Goal: Information Seeking & Learning: Learn about a topic

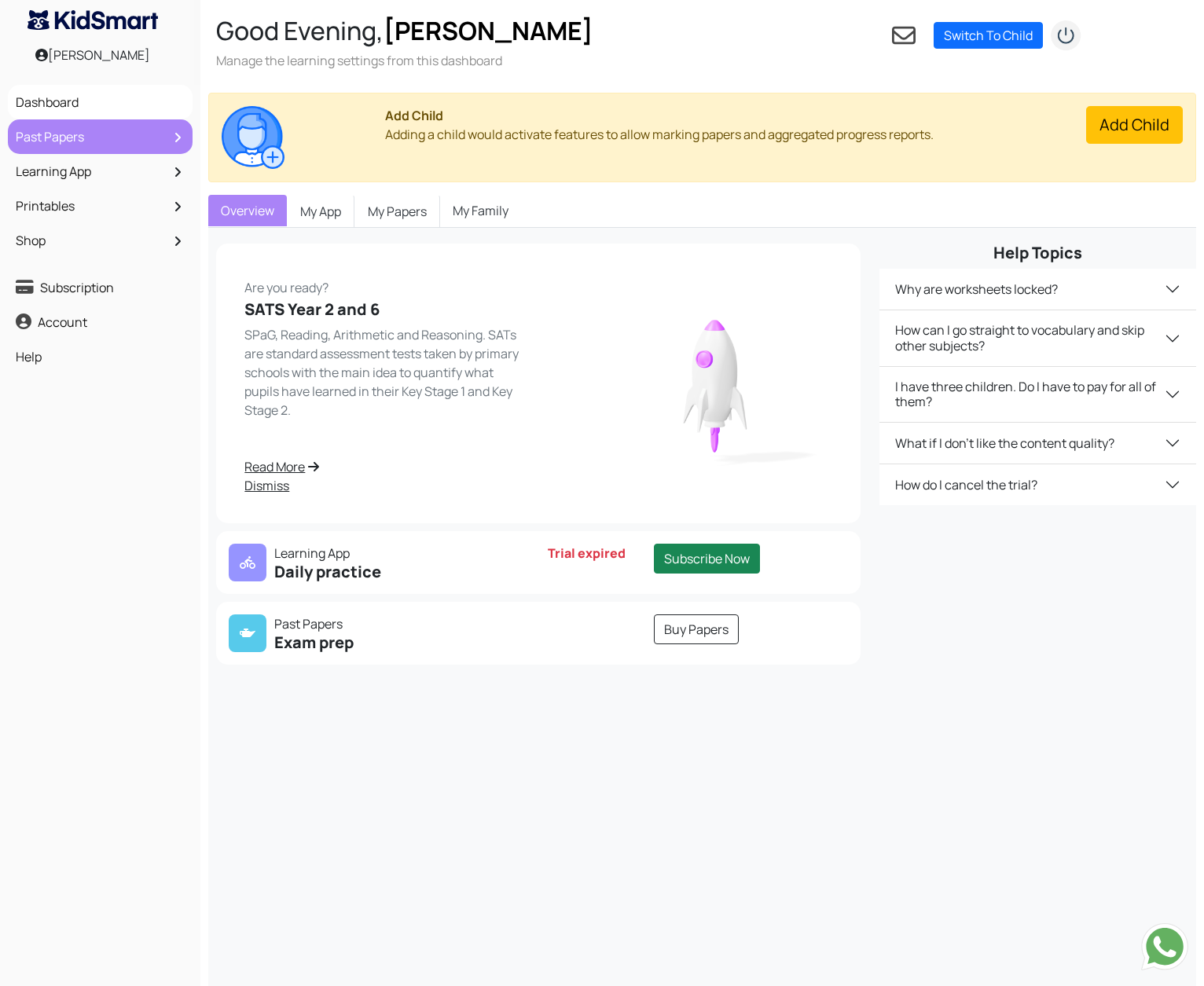
click at [135, 140] on link "Past Papers" at bounding box center [100, 136] width 177 height 27
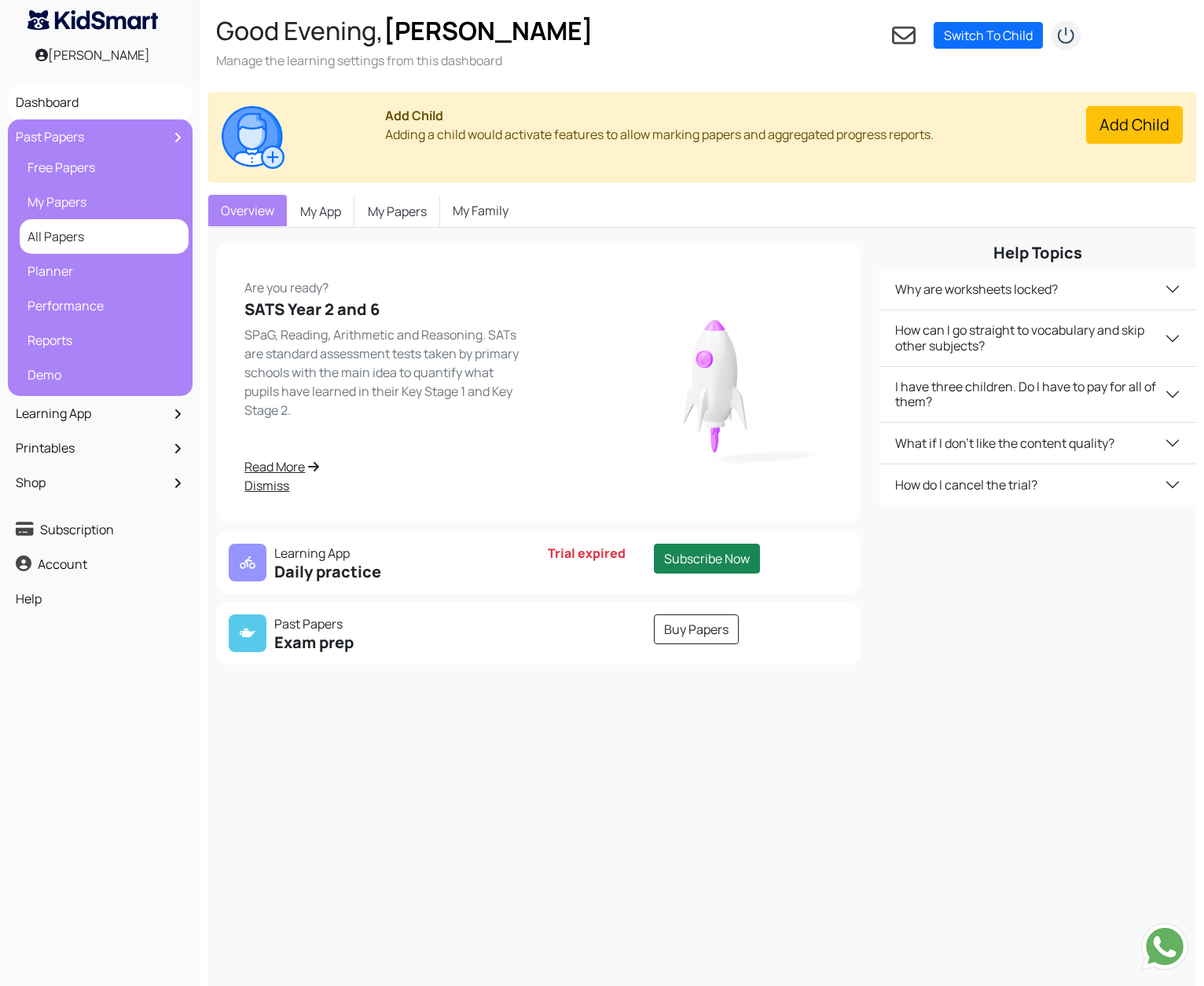
click at [85, 241] on link "All Papers" at bounding box center [104, 236] width 161 height 27
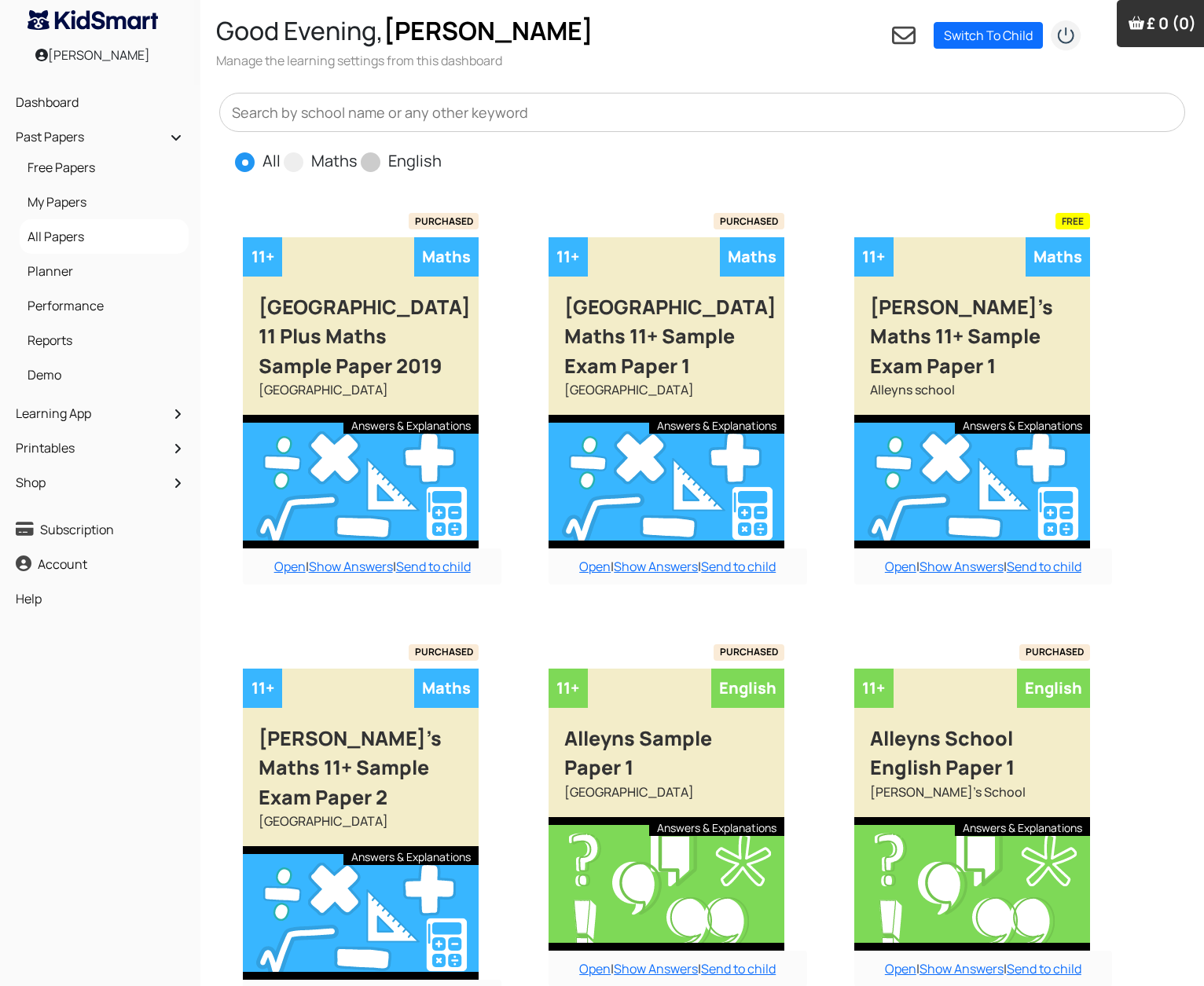
click at [365, 162] on span at bounding box center [370, 162] width 20 height 20
click at [442, 159] on input "English" at bounding box center [447, 154] width 10 height 10
radio input "true"
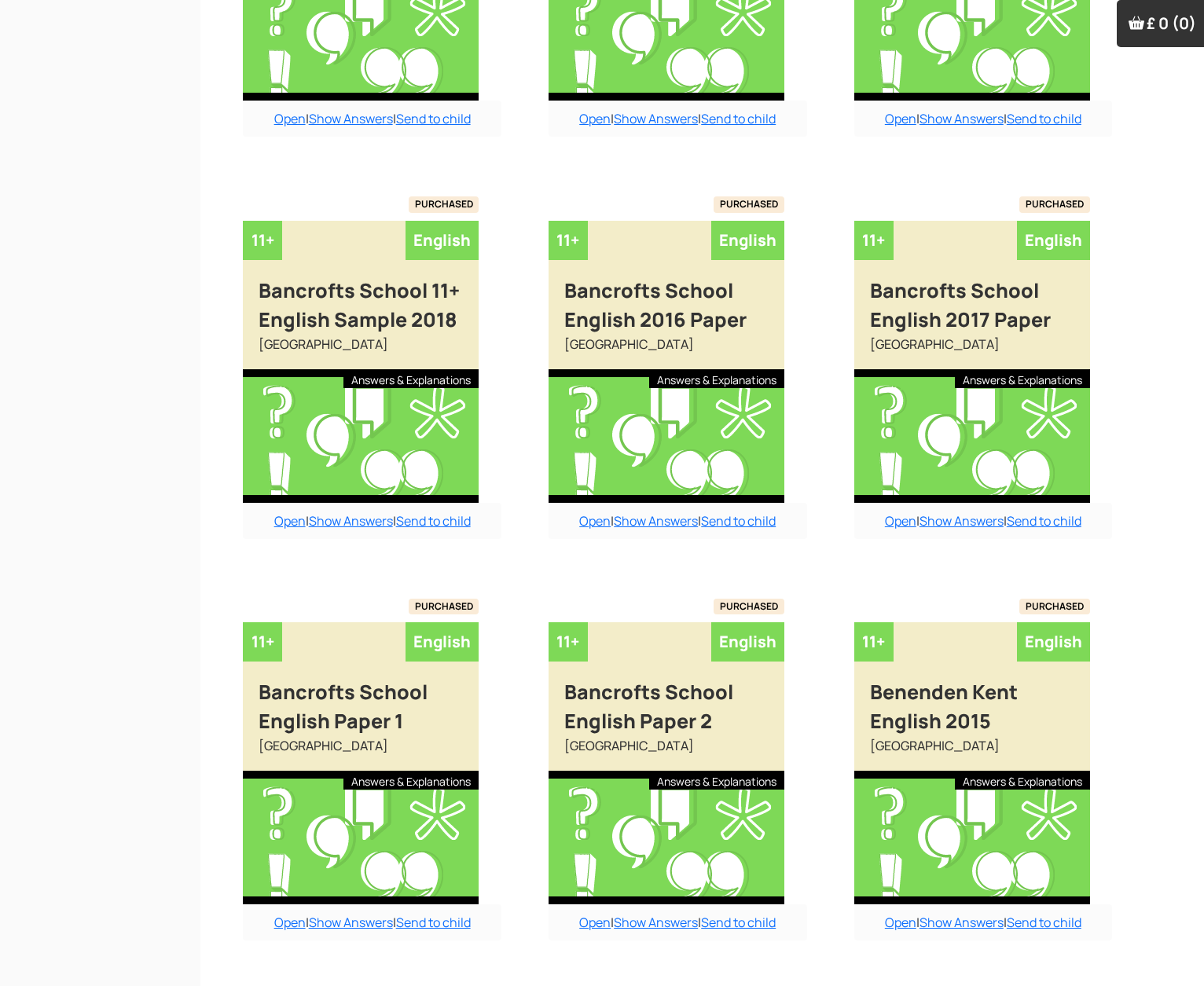
scroll to position [872, 0]
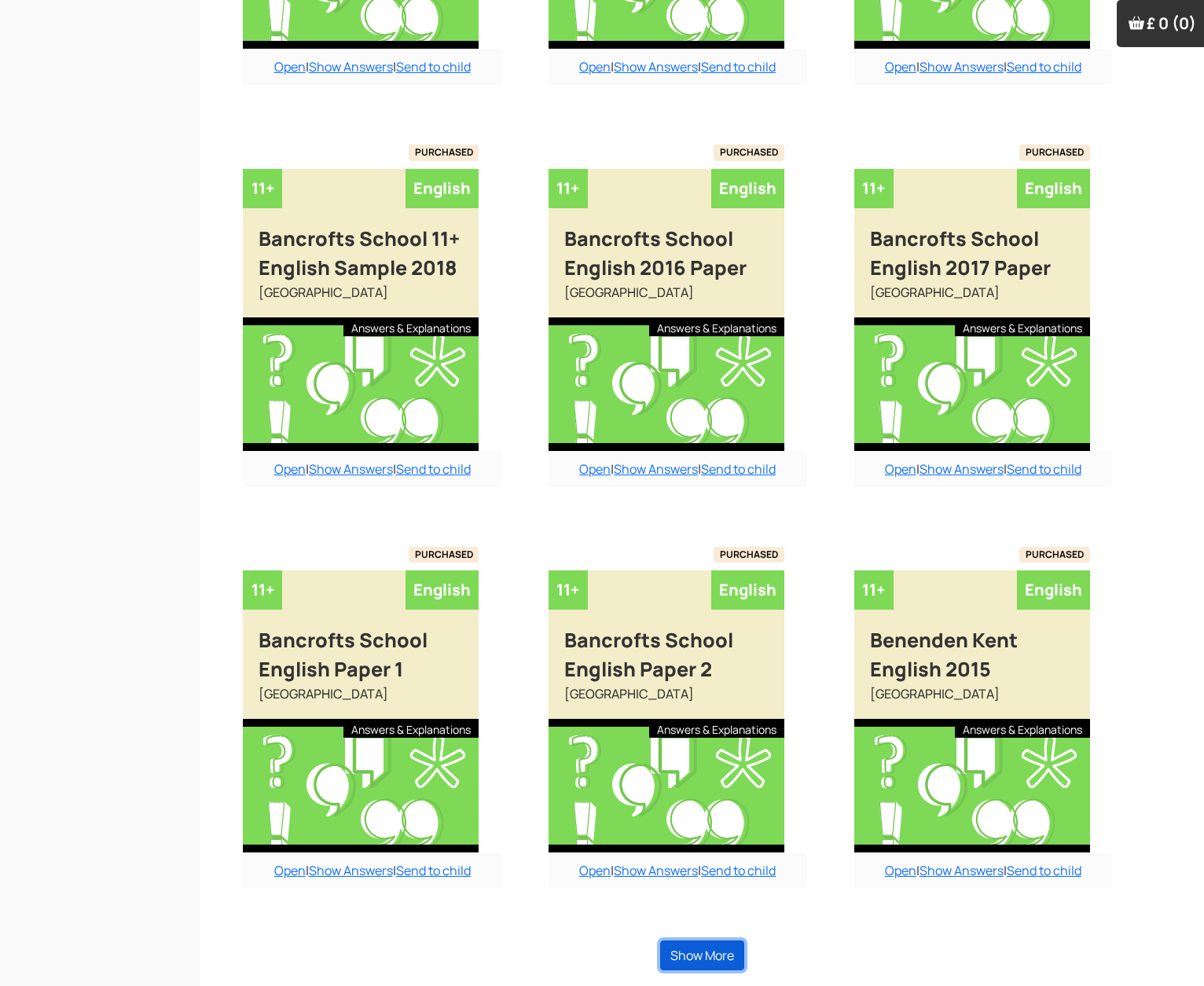
drag, startPoint x: 715, startPoint y: 961, endPoint x: 724, endPoint y: 948, distance: 15.8
click at [715, 960] on button "Show More" at bounding box center [701, 955] width 84 height 30
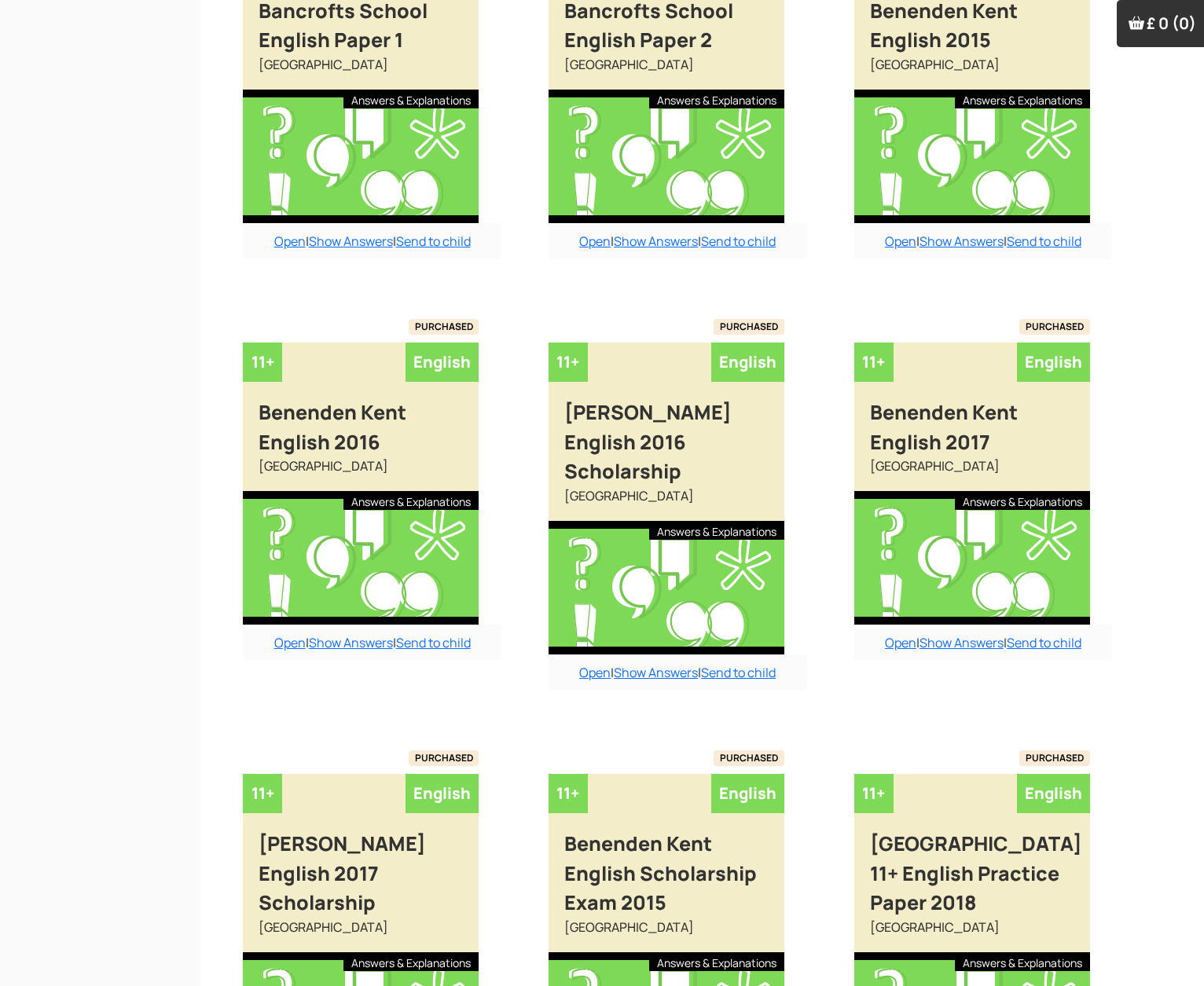
scroll to position [1500, 0]
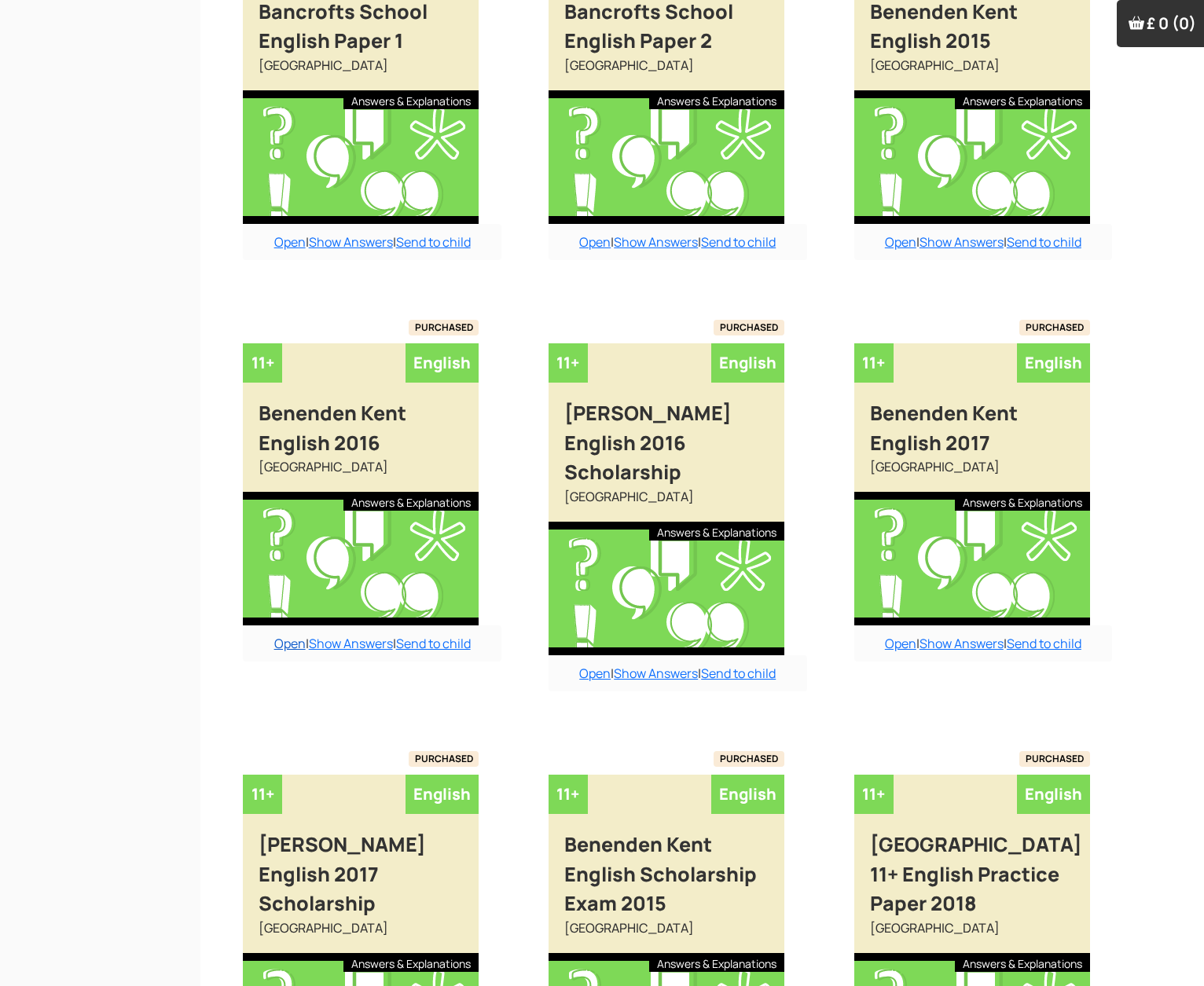
click at [286, 645] on link "Open" at bounding box center [290, 644] width 32 height 18
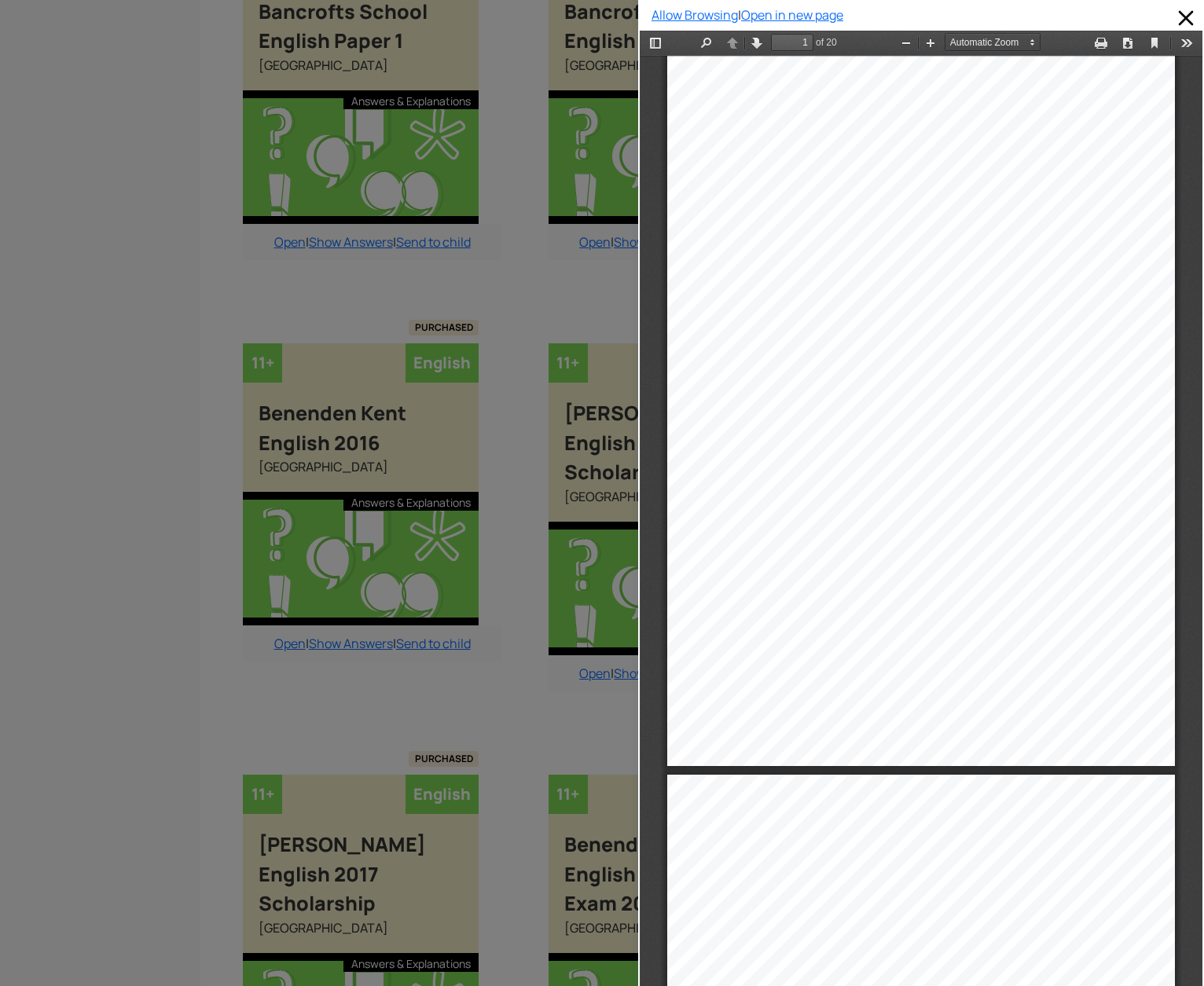
scroll to position [0, 0]
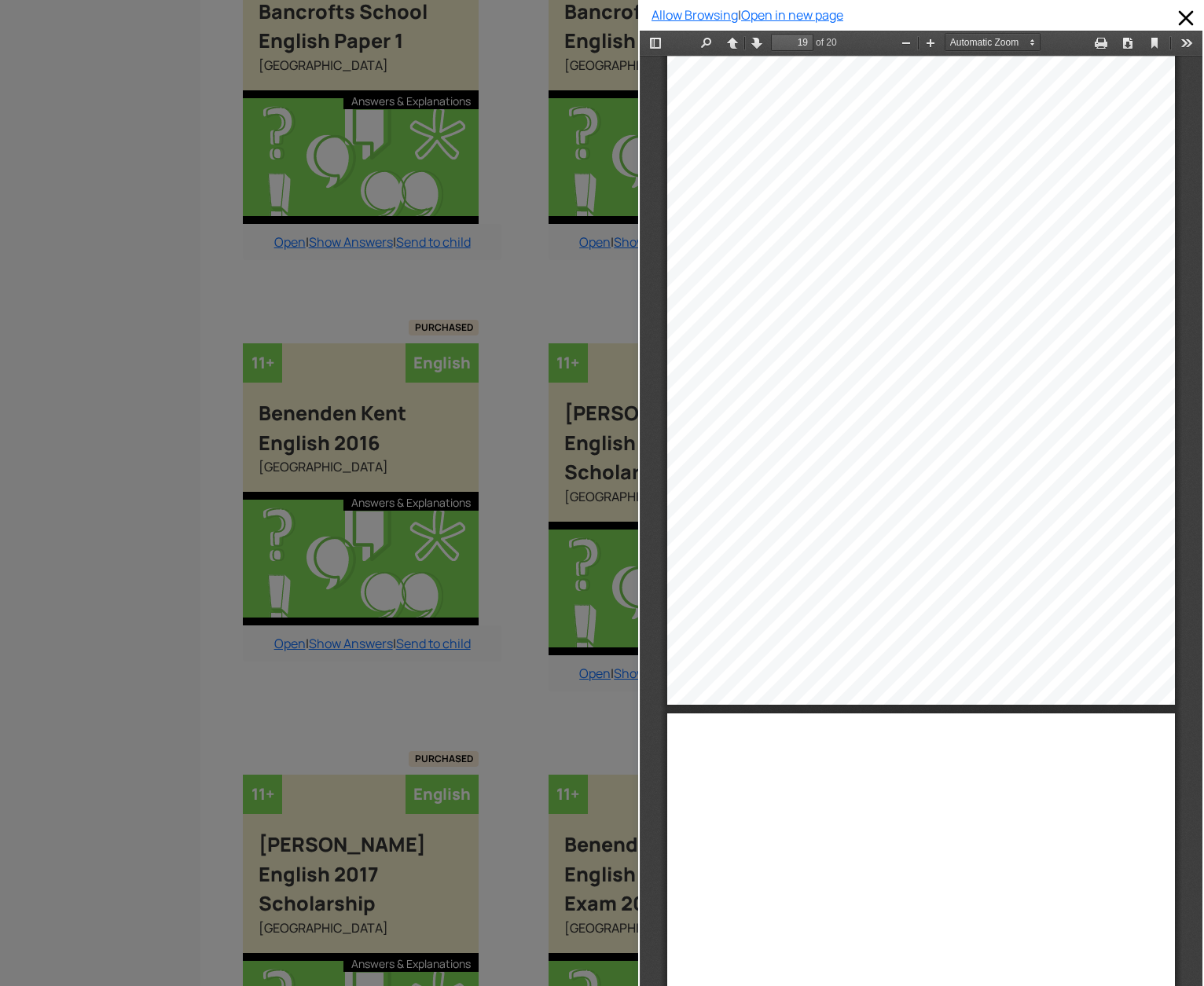
type input "20"
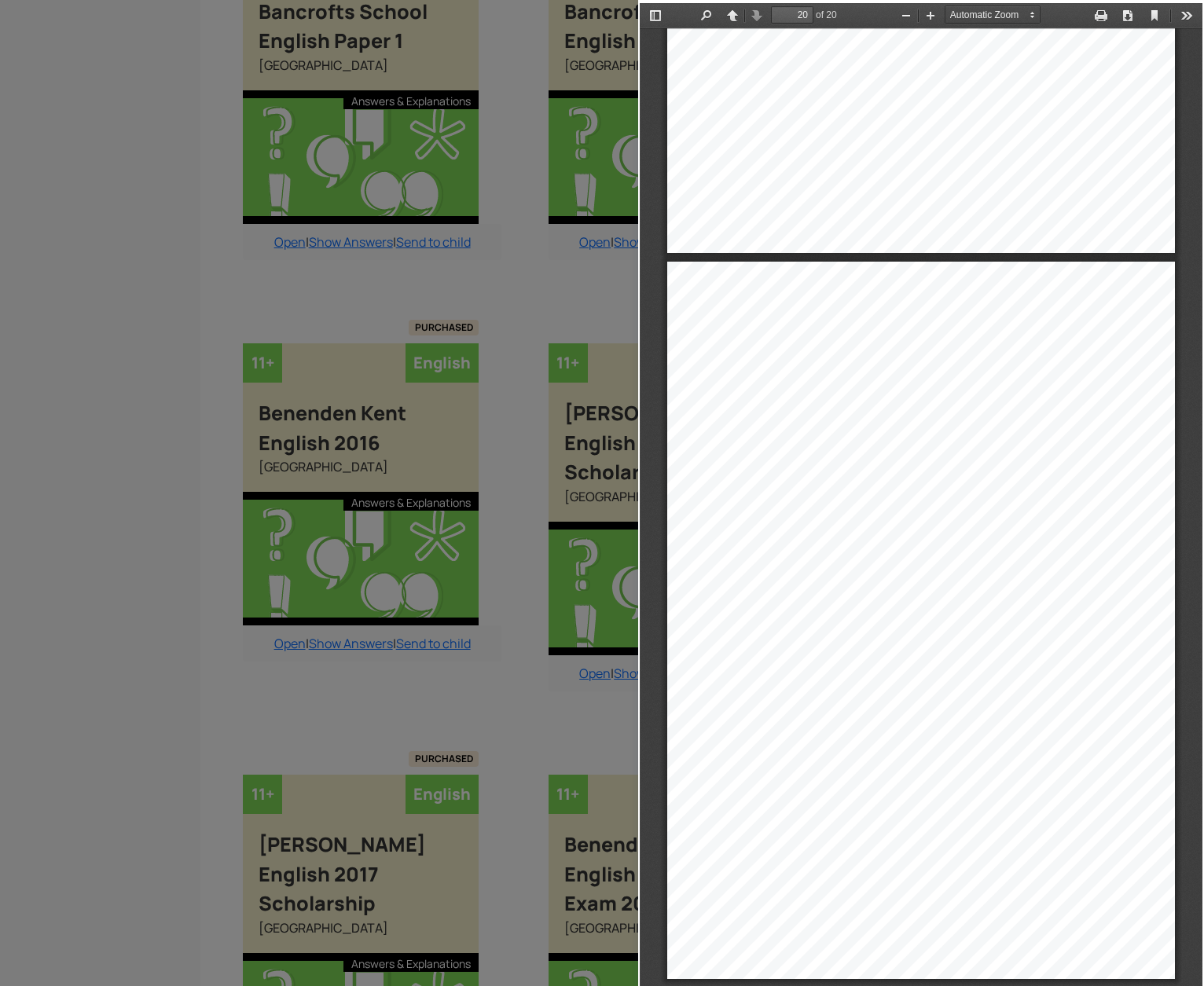
scroll to position [30, 0]
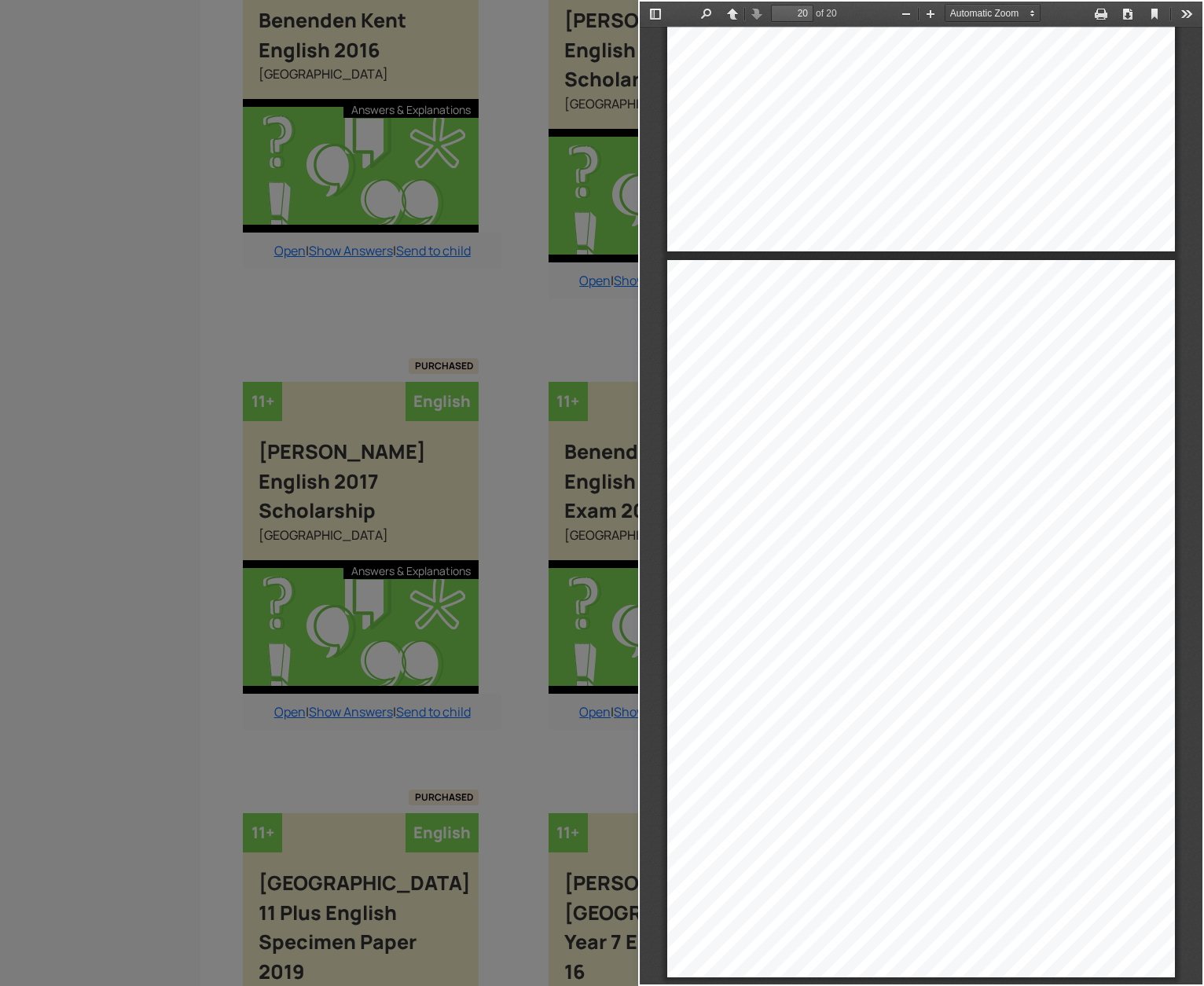
click at [155, 484] on div at bounding box center [319, 493] width 638 height 986
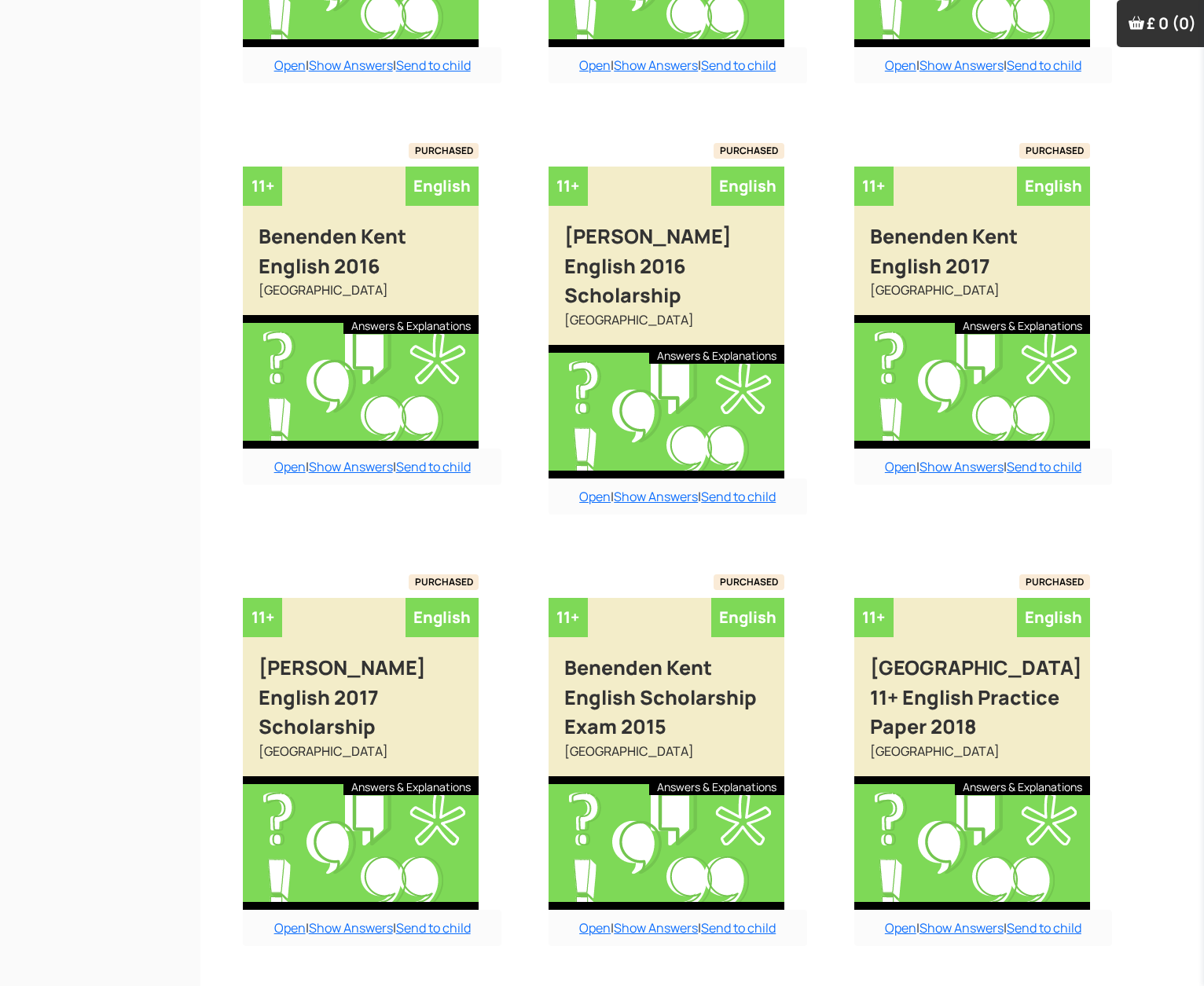
scroll to position [1657, 0]
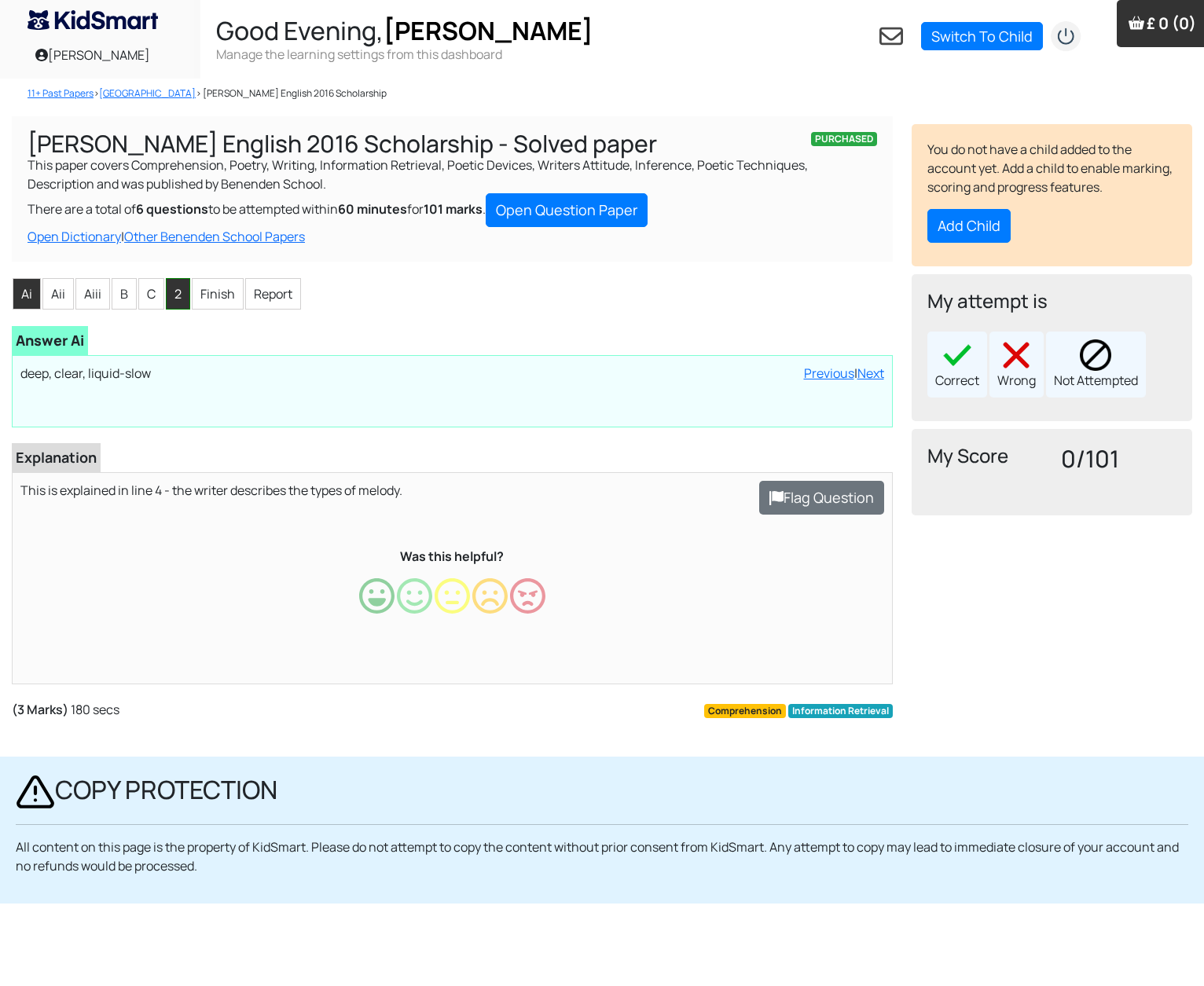
click at [177, 292] on li "2" at bounding box center [177, 294] width 25 height 31
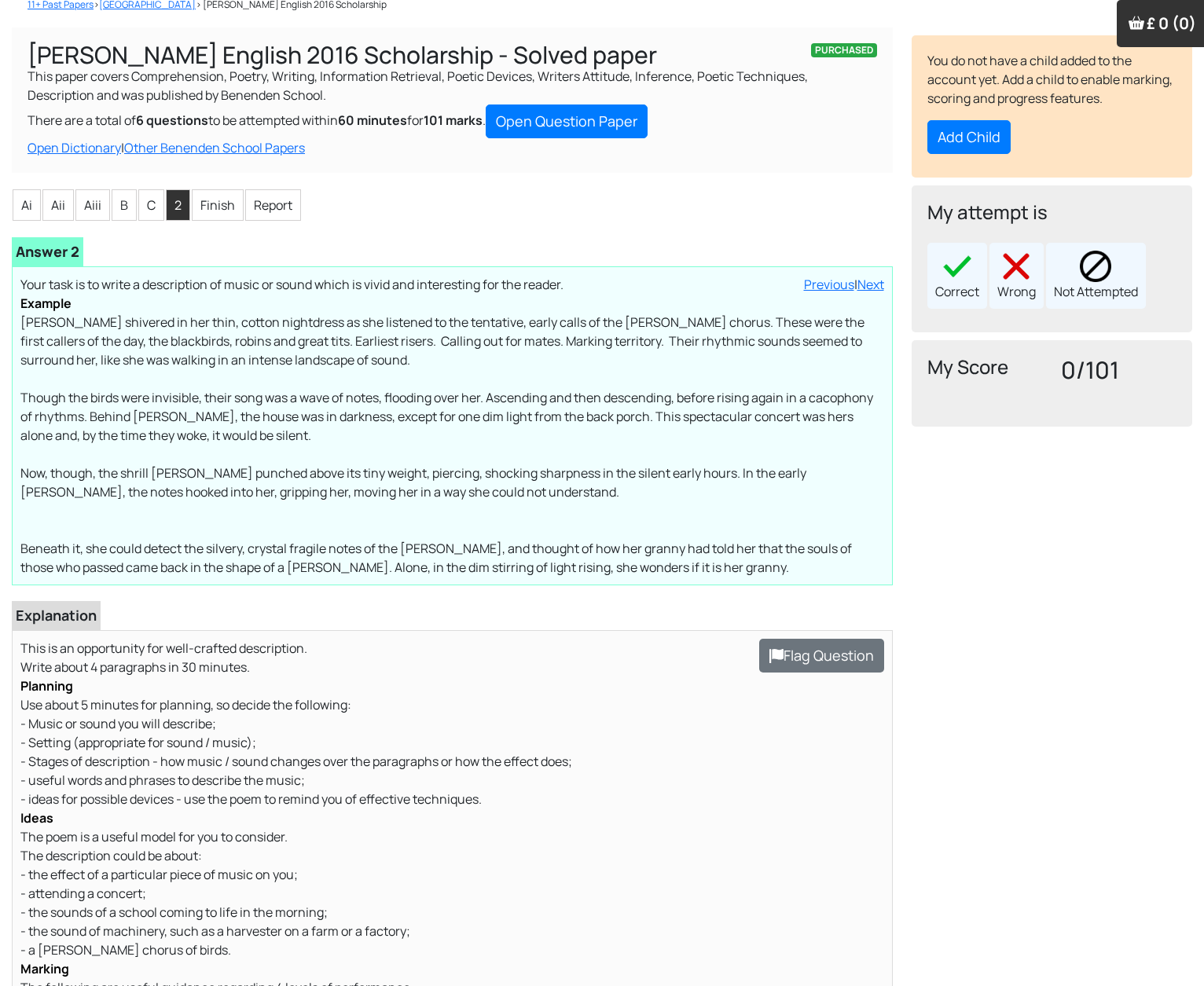
scroll to position [157, 0]
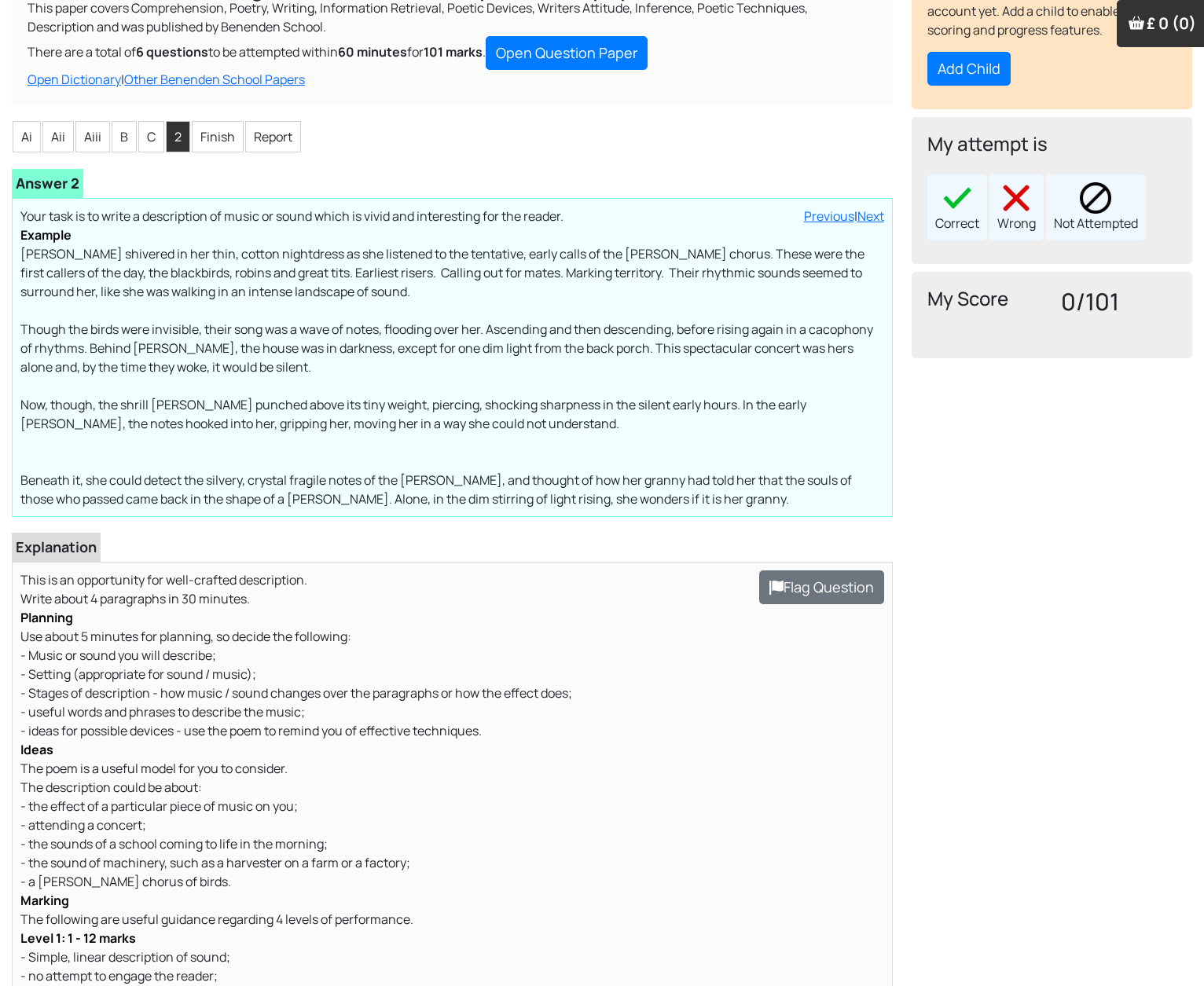
drag, startPoint x: 18, startPoint y: 252, endPoint x: 658, endPoint y: 531, distance: 698.2
click at [658, 531] on div "undefined Wrote Loading interface... Previous | Next Answer 2 Loading interface…" at bounding box center [452, 941] width 881 height 1543
